Goal: Task Accomplishment & Management: Complete application form

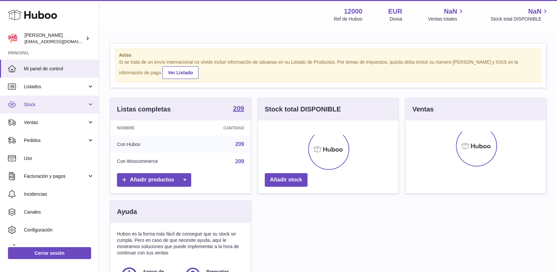
click at [28, 105] on span "Stock" at bounding box center [55, 104] width 63 height 6
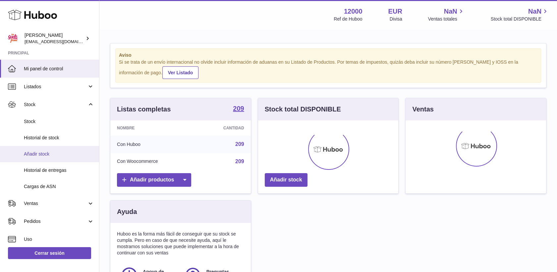
click at [45, 154] on span "Añadir stock" at bounding box center [59, 154] width 70 height 6
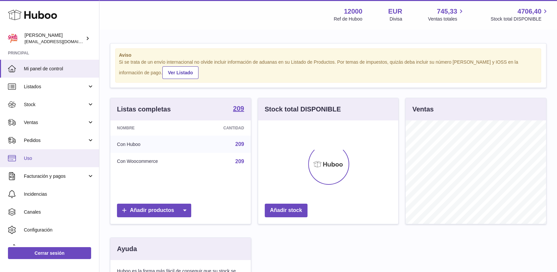
scroll to position [103, 140]
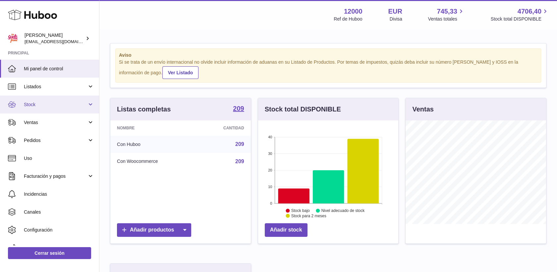
click at [28, 107] on link "Stock" at bounding box center [49, 104] width 99 height 18
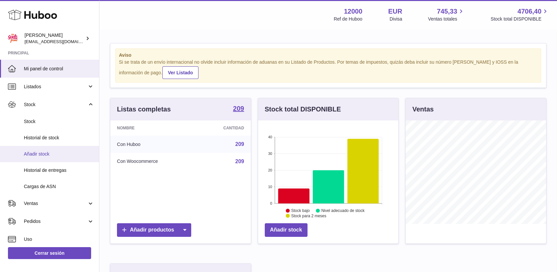
click at [39, 155] on span "Añadir stock" at bounding box center [59, 154] width 70 height 6
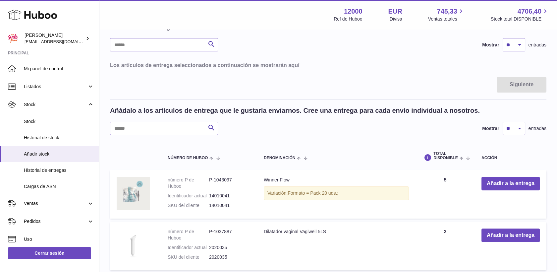
scroll to position [110, 0]
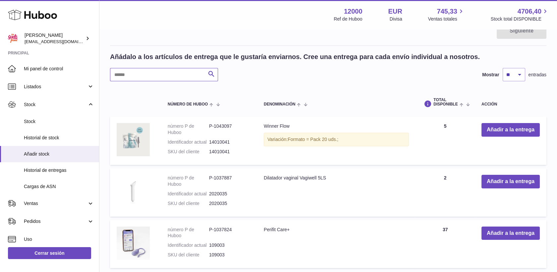
click at [159, 78] on input "text" at bounding box center [164, 74] width 108 height 13
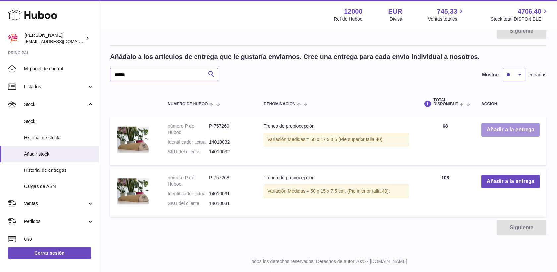
type input "******"
click at [521, 127] on button "Añadir a la entrega" at bounding box center [510, 130] width 58 height 14
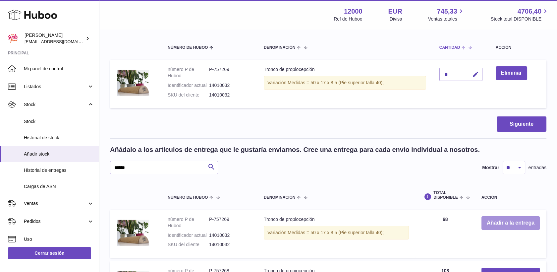
scroll to position [37, 0]
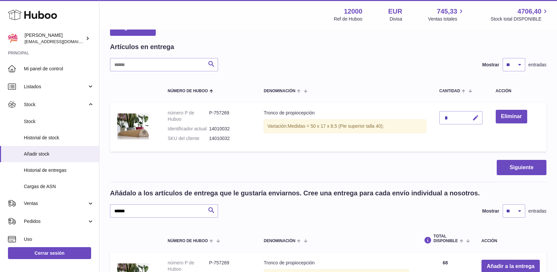
click at [477, 116] on icon "button" at bounding box center [475, 117] width 7 height 7
type input "**"
click at [475, 117] on icon "submit" at bounding box center [476, 118] width 6 height 6
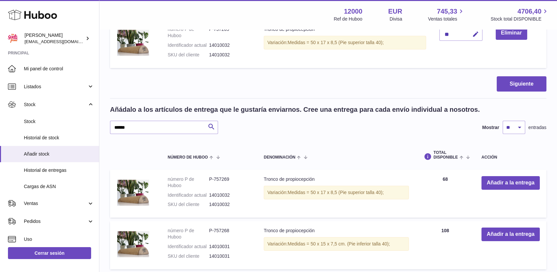
scroll to position [184, 0]
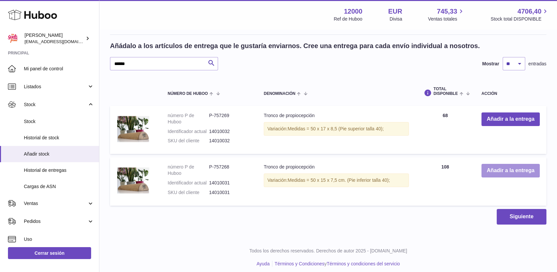
click at [493, 173] on button "Añadir a la entrega" at bounding box center [510, 171] width 58 height 14
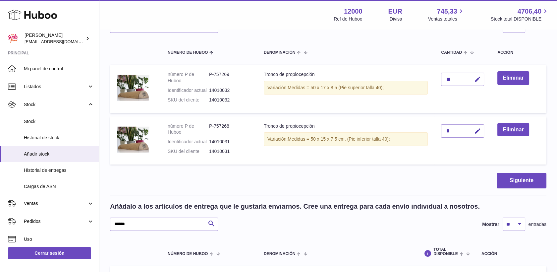
scroll to position [37, 0]
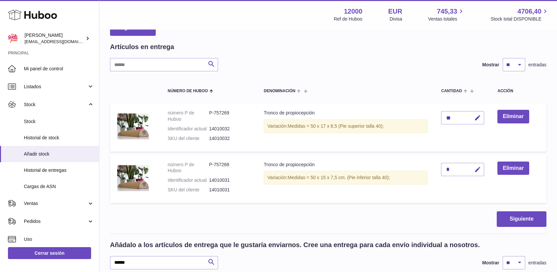
click at [477, 168] on icon "button" at bounding box center [477, 169] width 7 height 7
type input "***"
click at [477, 168] on icon "submit" at bounding box center [478, 169] width 6 height 6
click at [528, 217] on button "Siguiente" at bounding box center [522, 219] width 50 height 16
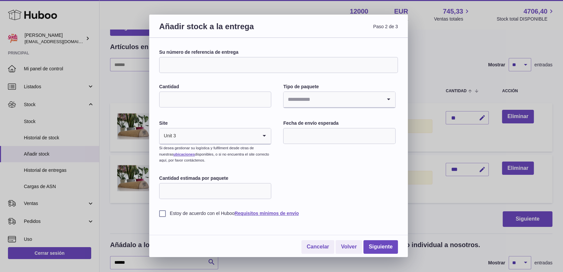
click at [250, 68] on input "Su número de referencia de entrega" at bounding box center [278, 65] width 239 height 16
type input "********"
click at [244, 98] on input "Cantidad" at bounding box center [215, 99] width 112 height 16
type input "*"
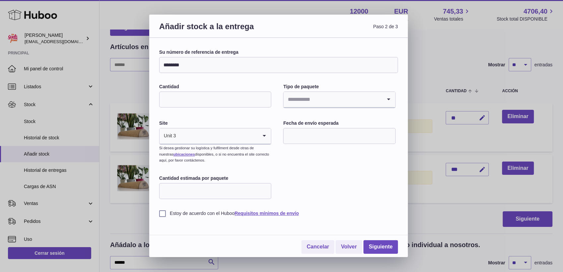
click at [348, 102] on input "Search for option" at bounding box center [332, 99] width 98 height 15
click at [312, 119] on li "Desconocido" at bounding box center [339, 117] width 111 height 13
click at [317, 138] on input "text" at bounding box center [339, 136] width 112 height 16
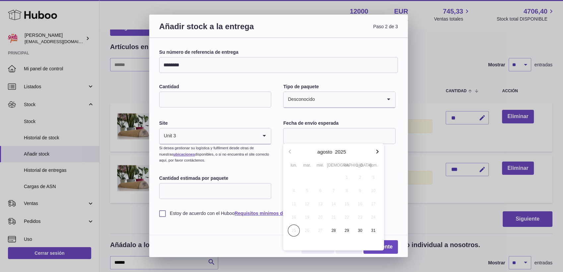
drag, startPoint x: 333, startPoint y: 228, endPoint x: 333, endPoint y: 213, distance: 15.2
click at [333, 228] on span "28" at bounding box center [333, 230] width 12 height 12
type input "**********"
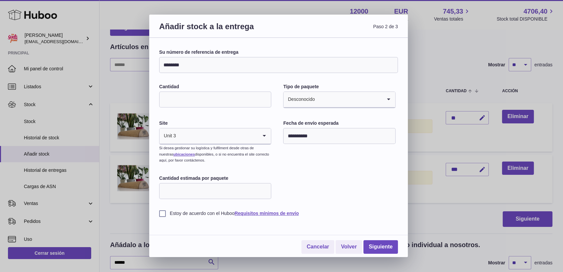
click at [162, 213] on label "Estoy de acuerdo con el Huboo Requisitos mínimos de envío" at bounding box center [278, 213] width 239 height 6
click at [384, 245] on link "Siguiente" at bounding box center [380, 247] width 34 height 14
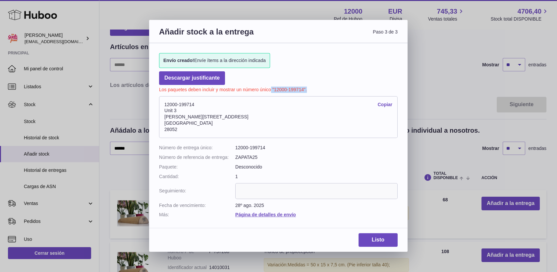
drag, startPoint x: 307, startPoint y: 88, endPoint x: 271, endPoint y: 89, distance: 35.8
click at [271, 89] on p "Los paquetes deben incluir y mostrar un número único "12000-199714"." at bounding box center [278, 89] width 239 height 8
drag, startPoint x: 271, startPoint y: 89, endPoint x: 281, endPoint y: 90, distance: 10.3
copy p ""12000-199714"."
click at [373, 236] on link "Listo" at bounding box center [378, 240] width 39 height 14
